Goal: Communication & Community: Answer question/provide support

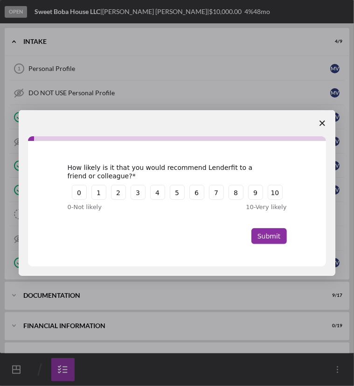
click at [320, 123] on icon "Close survey" at bounding box center [322, 123] width 6 height 6
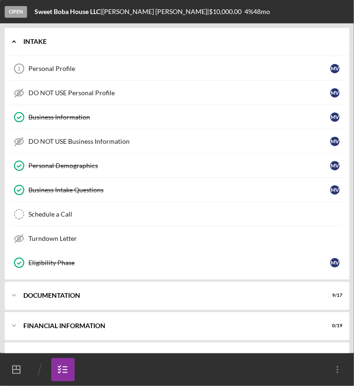
click at [15, 39] on icon "Icon/Expander" at bounding box center [14, 41] width 19 height 19
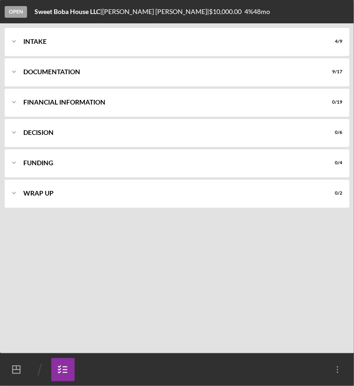
click at [14, 368] on icon "Icon/Dashboard" at bounding box center [16, 369] width 23 height 23
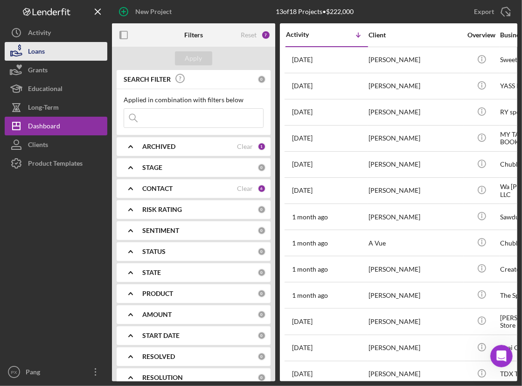
click at [37, 51] on div "Loans" at bounding box center [36, 52] width 17 height 21
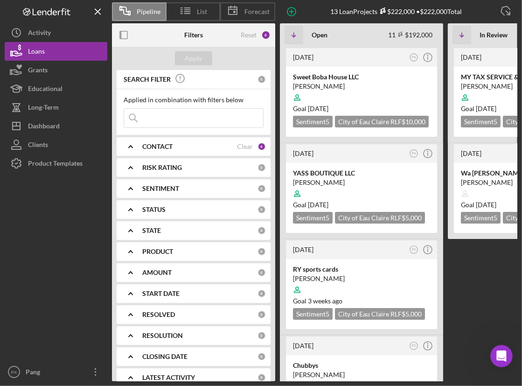
click at [174, 149] on div "CONTACT" at bounding box center [189, 146] width 95 height 7
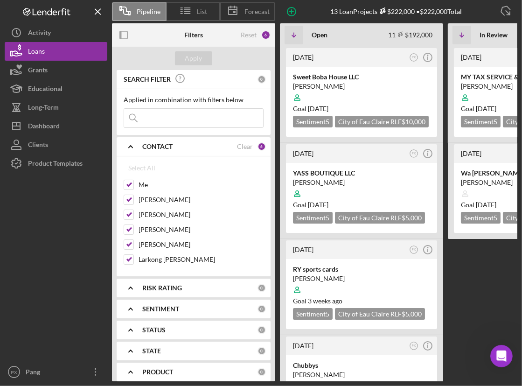
click at [140, 145] on icon "Icon/Expander" at bounding box center [130, 146] width 23 height 23
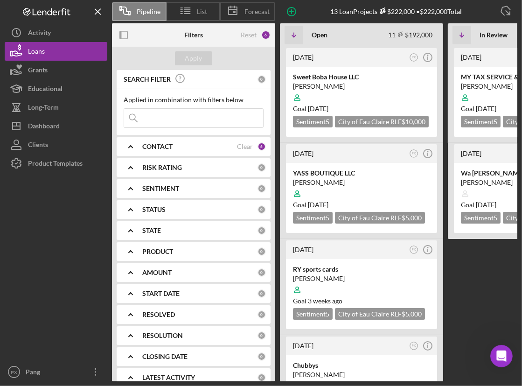
click at [353, 291] on Review "[DATE] PX Icon/Info MY TAX SERVICE & BOOKEPPING LLC [PERSON_NAME] Goal [DATE] S…" at bounding box center [529, 214] width 163 height 334
click at [339, 179] on div "[PERSON_NAME]" at bounding box center [361, 182] width 137 height 9
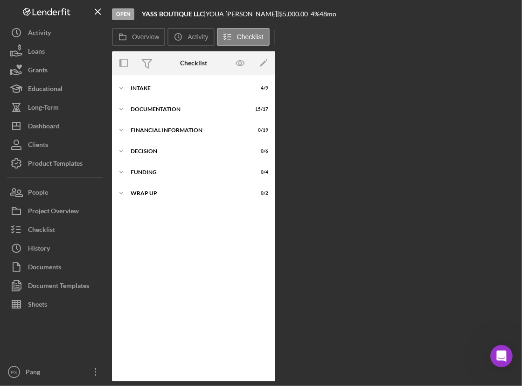
click at [353, 286] on div "Overview Internal Workflow Stage Open Icon/Dropdown Arrow Archive (can unarchiv…" at bounding box center [314, 216] width 405 height 330
click at [123, 89] on icon "Icon/Expander" at bounding box center [121, 88] width 19 height 19
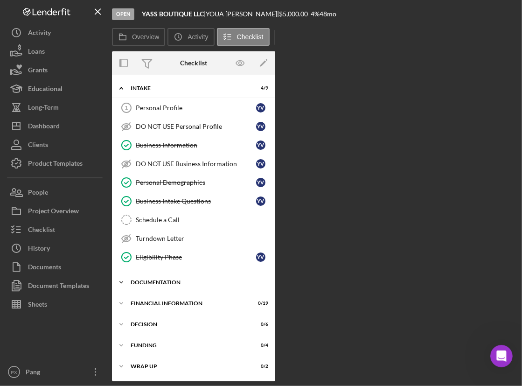
click at [131, 284] on div "Icon/Expander Documentation 15 / 17" at bounding box center [193, 282] width 163 height 19
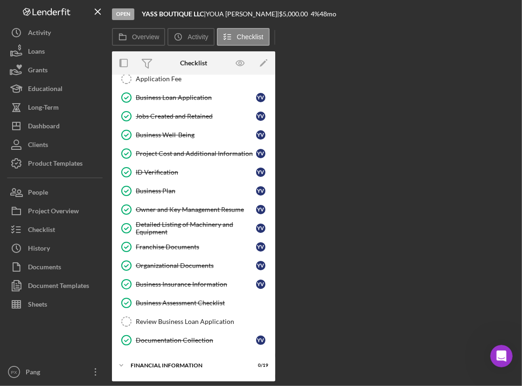
scroll to position [316, 0]
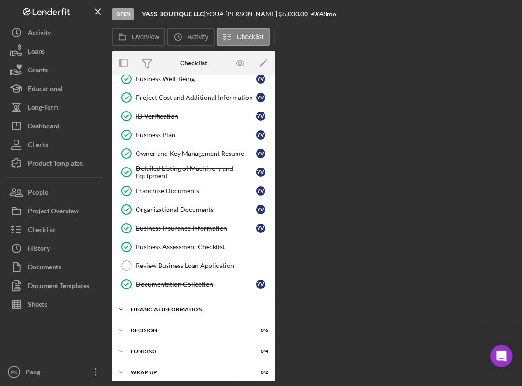
click at [131, 306] on div "Financial Information" at bounding box center [197, 309] width 133 height 6
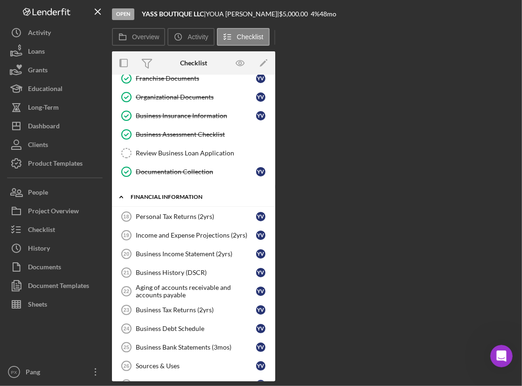
scroll to position [458, 0]
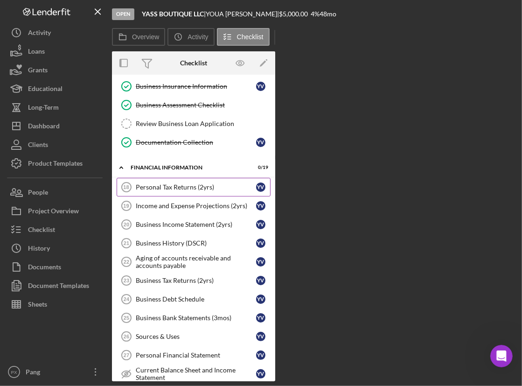
click at [162, 183] on div "Personal Tax Returns (2yrs)" at bounding box center [196, 186] width 120 height 7
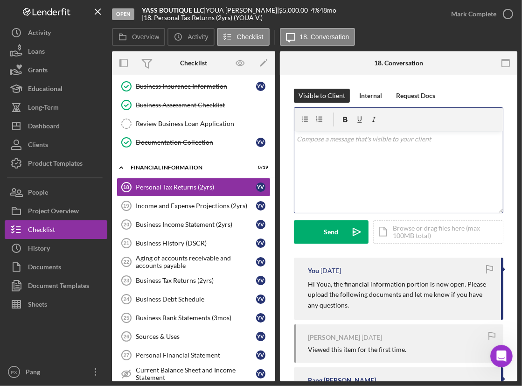
click at [353, 145] on div "v Color teal Color pink Remove color Add row above Add row below Add column bef…" at bounding box center [398, 172] width 208 height 82
click at [353, 145] on p "Good morning, [PERSON_NAME], how are you doing? I just wanted to see if you nee…" at bounding box center [398, 144] width 203 height 21
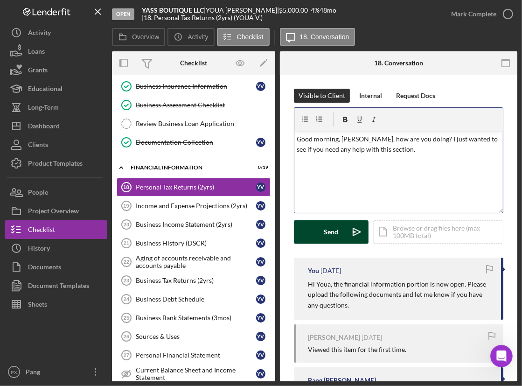
click at [336, 234] on div "Send" at bounding box center [331, 231] width 14 height 23
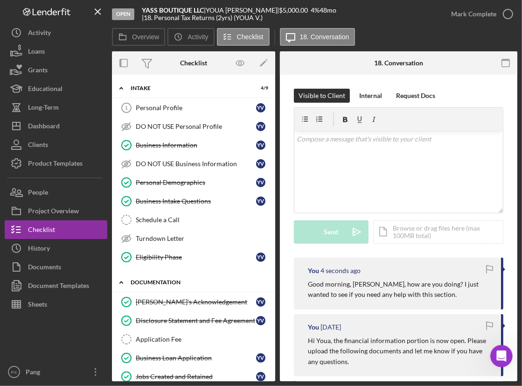
click at [164, 281] on div "Documentation" at bounding box center [197, 282] width 133 height 6
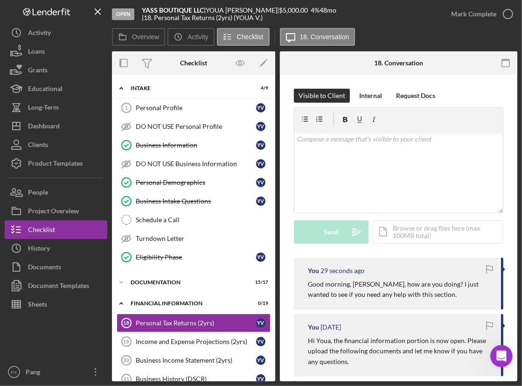
click at [353, 37] on div "Overview Icon/History Activity Checklist Icon/Message 18. Conversation" at bounding box center [314, 37] width 405 height 19
click at [137, 86] on div "Intake" at bounding box center [197, 88] width 133 height 6
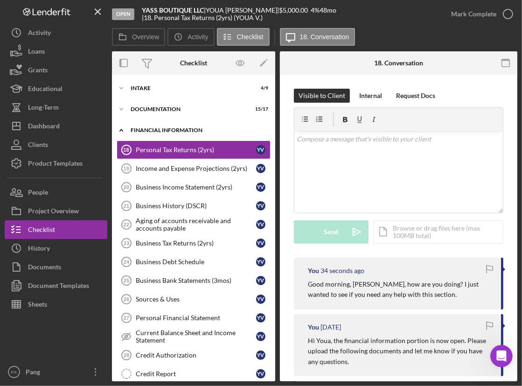
click at [152, 126] on div "Icon/Expander Financial Information 0 / 19" at bounding box center [193, 130] width 163 height 19
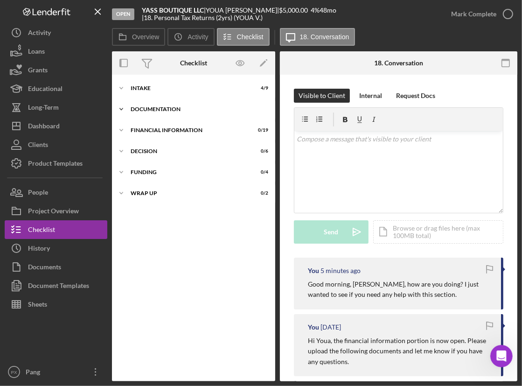
click at [145, 110] on div "Documentation" at bounding box center [197, 109] width 133 height 6
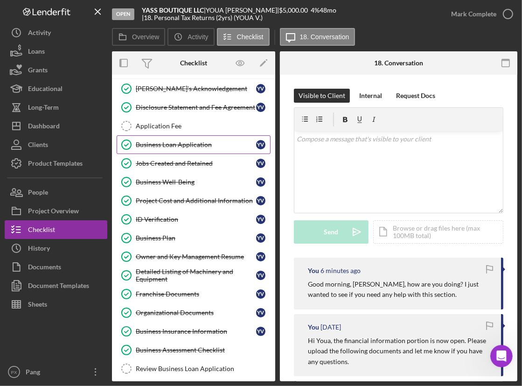
scroll to position [35, 0]
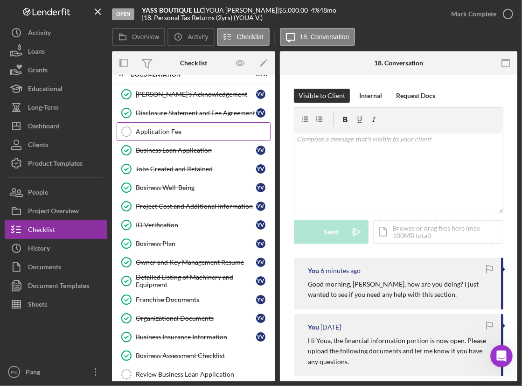
click at [170, 133] on div "Application Fee" at bounding box center [203, 131] width 134 height 7
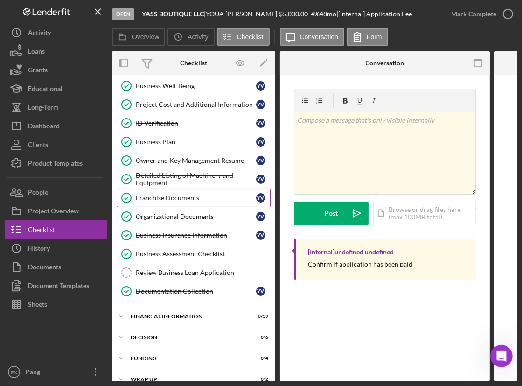
scroll to position [147, 0]
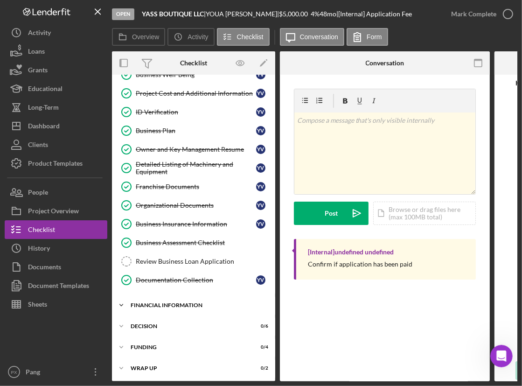
click at [200, 304] on div "Icon/Expander Financial Information 0 / 19" at bounding box center [193, 305] width 163 height 19
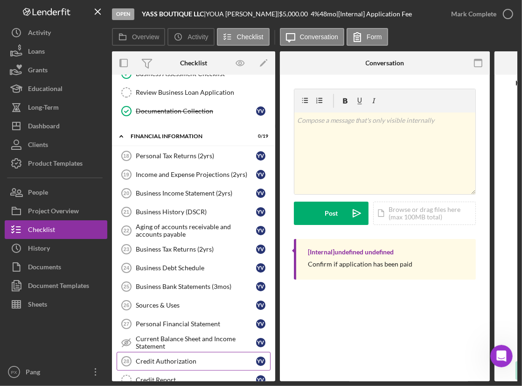
scroll to position [172, 0]
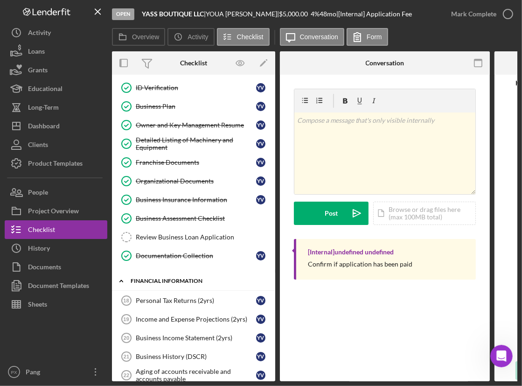
click at [162, 278] on div "Financial Information" at bounding box center [197, 281] width 133 height 6
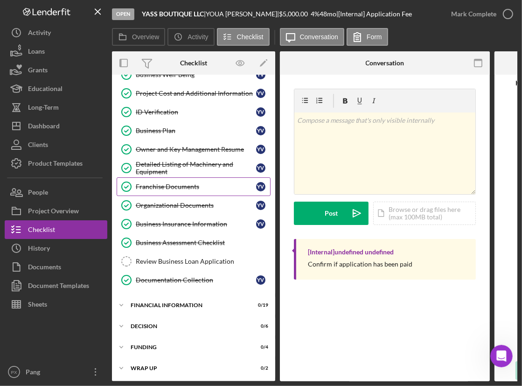
scroll to position [0, 0]
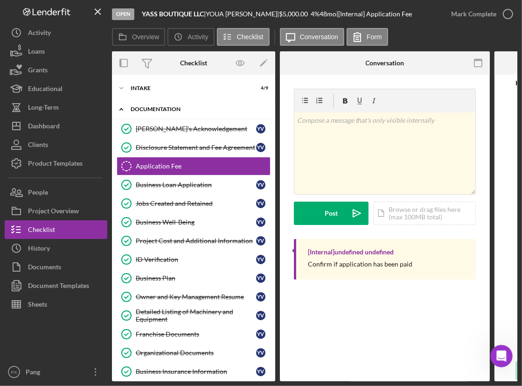
click at [160, 113] on div "Icon/Expander Documentation 15 / 17" at bounding box center [193, 109] width 163 height 19
